Goal: Obtain resource: Obtain resource

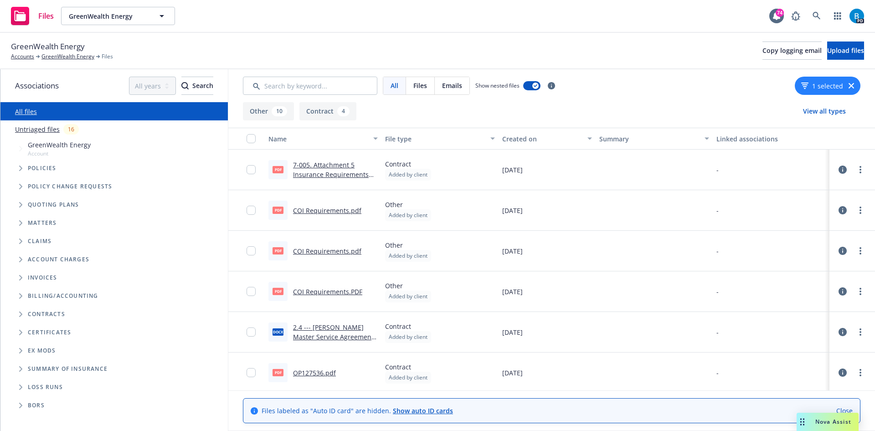
click at [347, 175] on link "7-005. Attachment 5 Insurance Requirements ([GEOGRAPHIC_DATA] Exhibit A).pdf" at bounding box center [331, 178] width 76 height 37
